Goal: Information Seeking & Learning: Learn about a topic

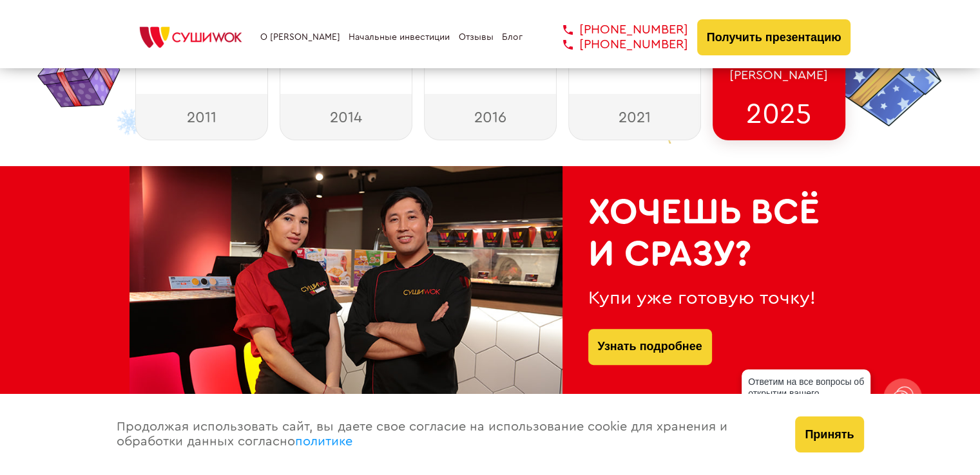
scroll to position [451, 0]
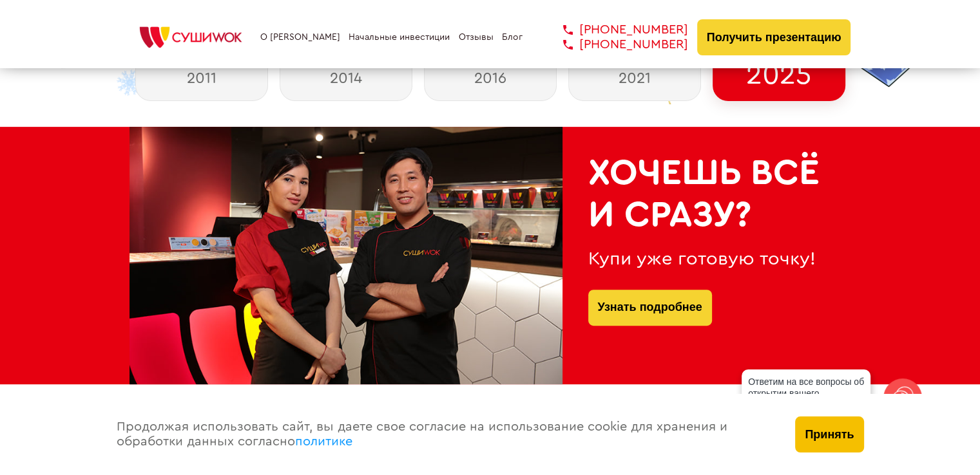
click at [845, 432] on button "Принять" at bounding box center [829, 435] width 68 height 36
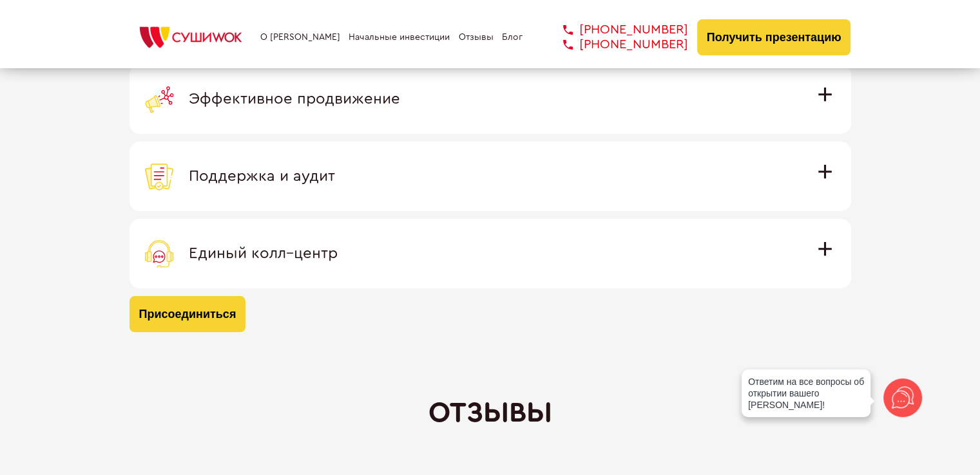
scroll to position [3953, 0]
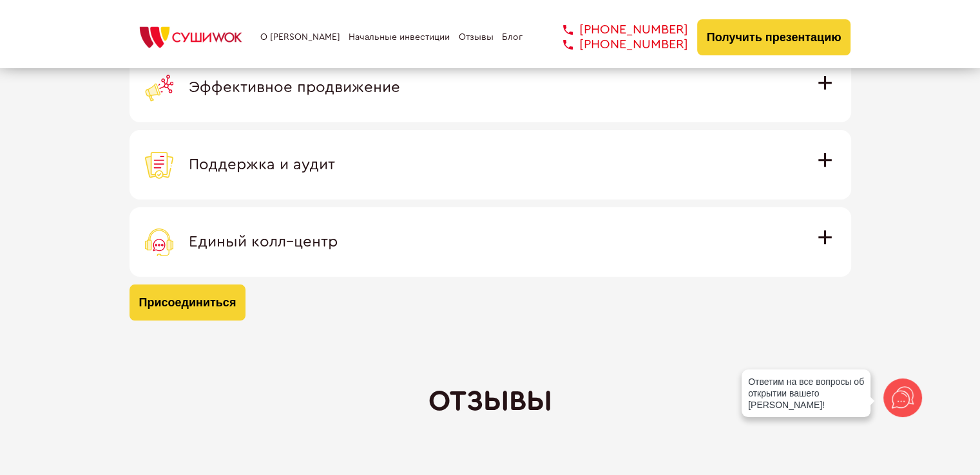
click at [314, 249] on span "Единый колл–центр" at bounding box center [263, 241] width 149 height 15
click at [0, 0] on input "Единый колл–центр Полностью интегрирован с программным обеспечением: вы не проп…" at bounding box center [0, 0] width 0 height 0
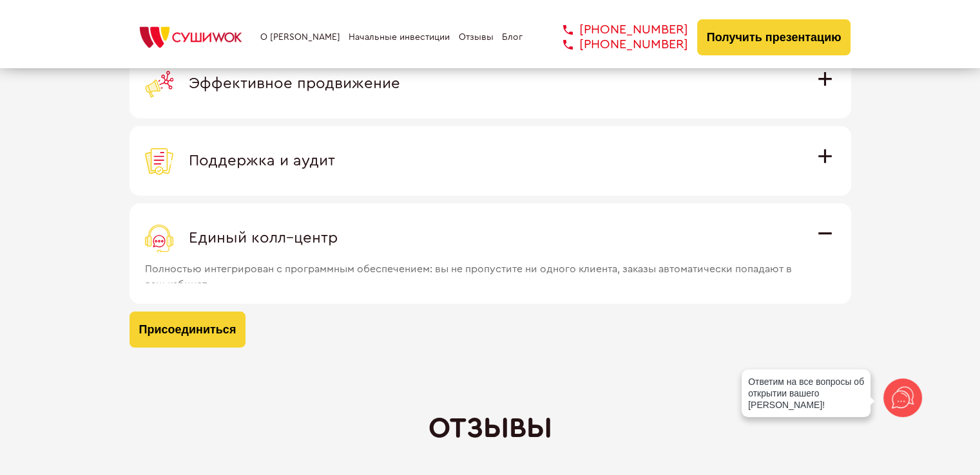
scroll to position [3909, 0]
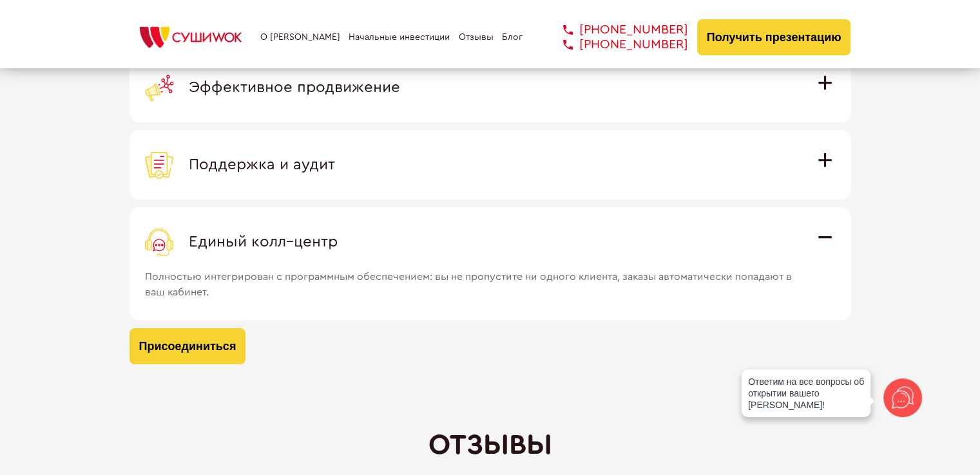
click at [244, 162] on span "Поддержка и аудит" at bounding box center [262, 164] width 146 height 15
click at [0, 0] on input "Поддержка и аудит Аудит работы с целью поиска точек роста и постоянная поддержк…" at bounding box center [0, 0] width 0 height 0
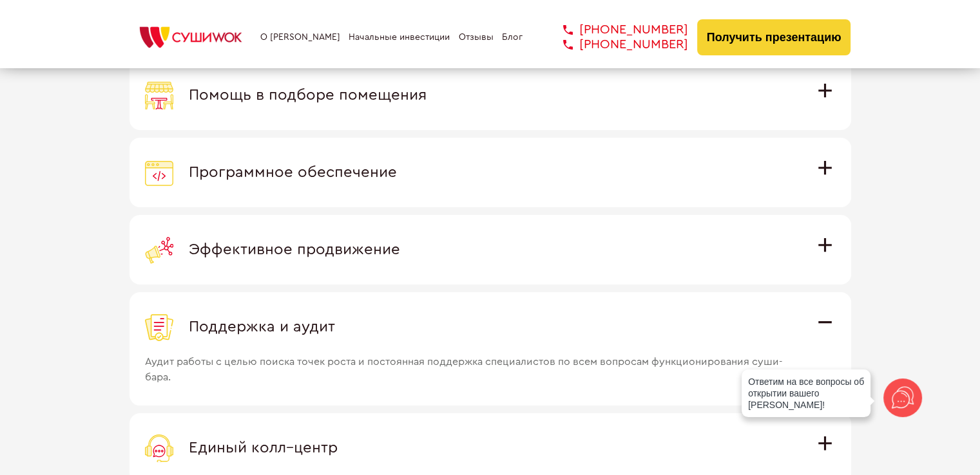
scroll to position [3716, 0]
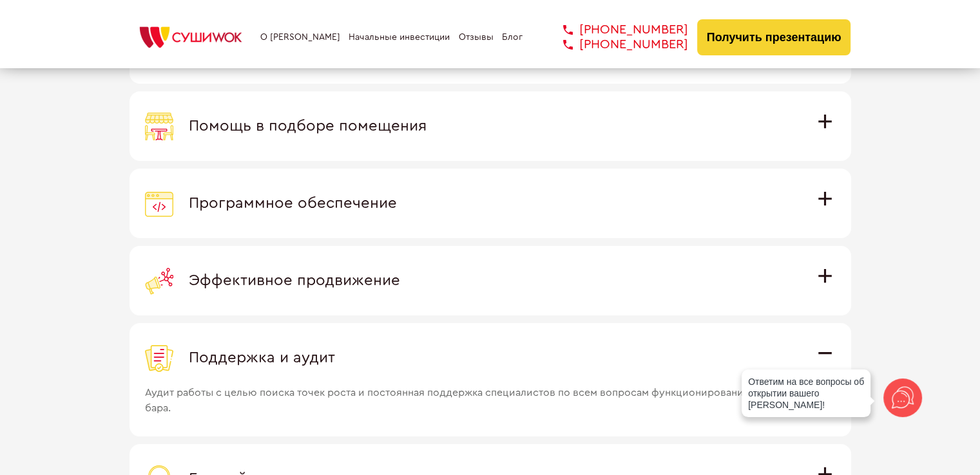
click at [358, 273] on span "Эффективное продвижение" at bounding box center [294, 280] width 211 height 15
click at [0, 0] on input "Эффективное продвижение Все рекламные материалы предоставляются централизованно…" at bounding box center [0, 0] width 0 height 0
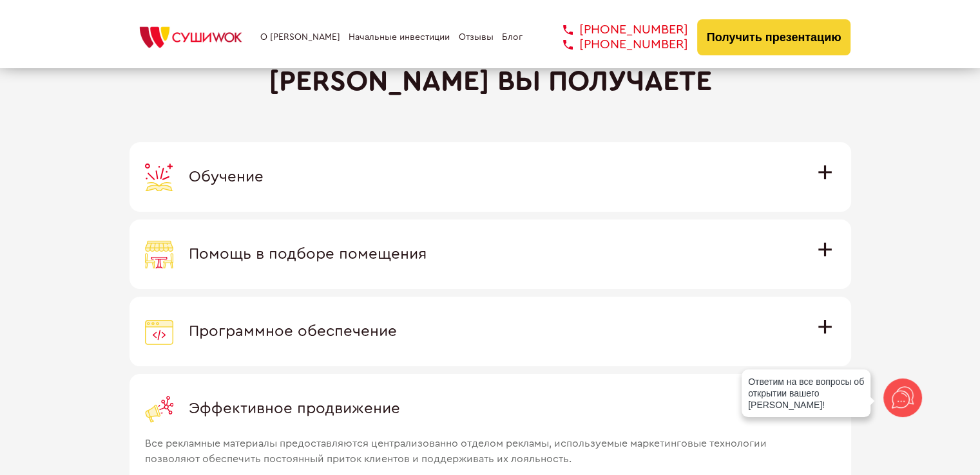
scroll to position [3587, 0]
click at [369, 334] on span "Программное обеспечение" at bounding box center [293, 332] width 208 height 15
click at [0, 0] on input "Программное обеспечение Программное обеспечение разработано специально для [PER…" at bounding box center [0, 0] width 0 height 0
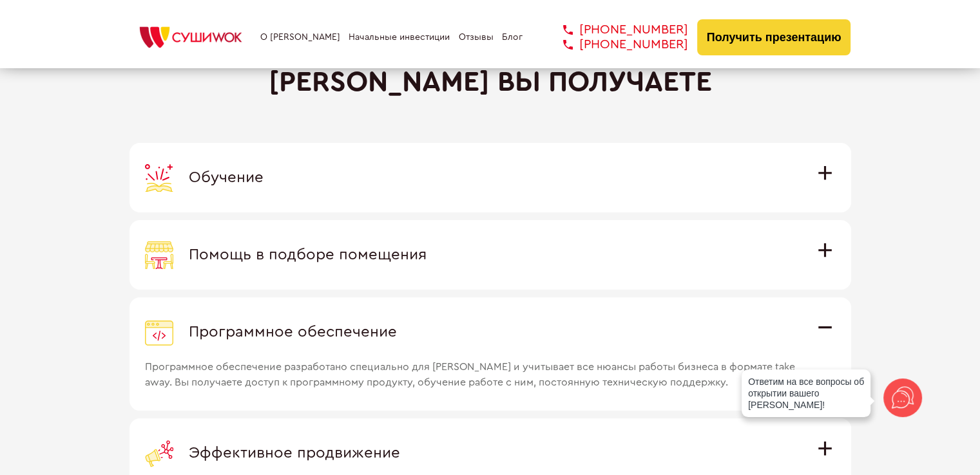
click at [278, 265] on div "Помощь в подборе помещения" at bounding box center [490, 255] width 691 height 28
click at [0, 0] on input "Помощь в подборе помещения Наши специалисты оценят варианты помещения в вашем г…" at bounding box center [0, 0] width 0 height 0
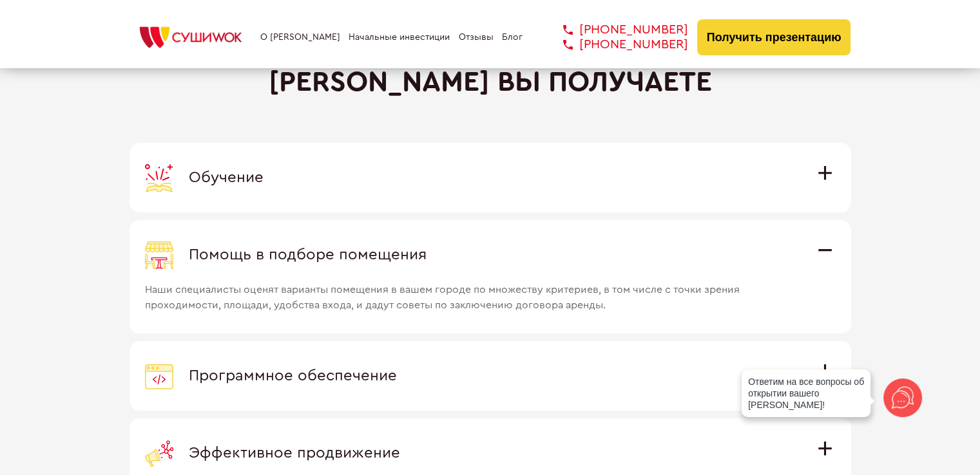
click at [277, 178] on div "Обучение" at bounding box center [490, 178] width 691 height 28
click at [0, 0] on input "Обучение Команда экспертов Суши Wok на очном обучении в офисе компании и в дейс…" at bounding box center [0, 0] width 0 height 0
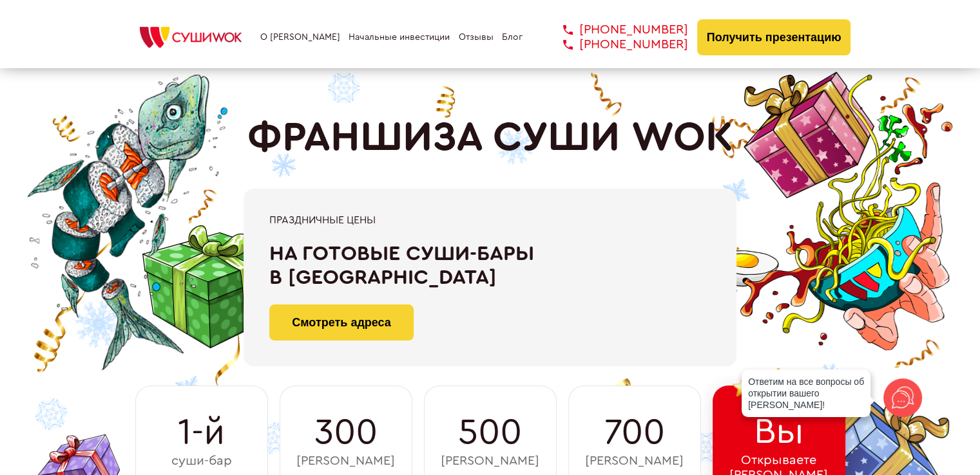
scroll to position [0, 0]
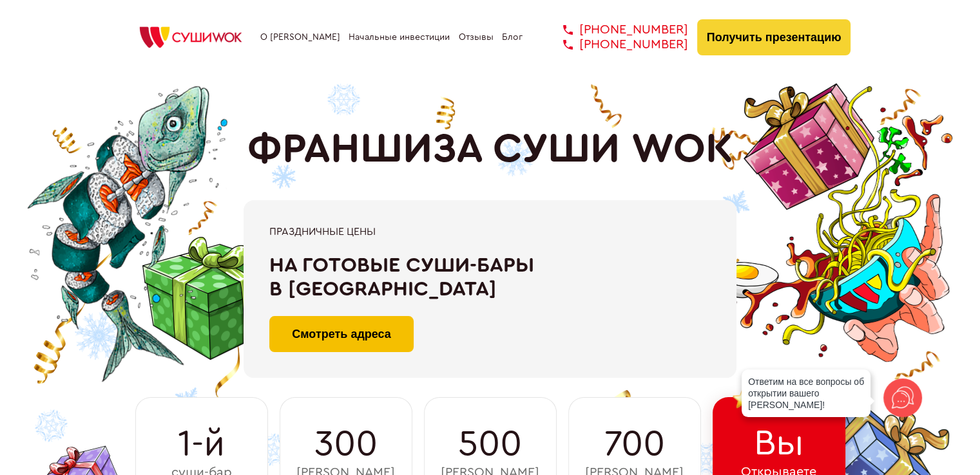
click at [405, 345] on link "Смотреть адреса" at bounding box center [341, 334] width 144 height 36
